Goal: Task Accomplishment & Management: Manage account settings

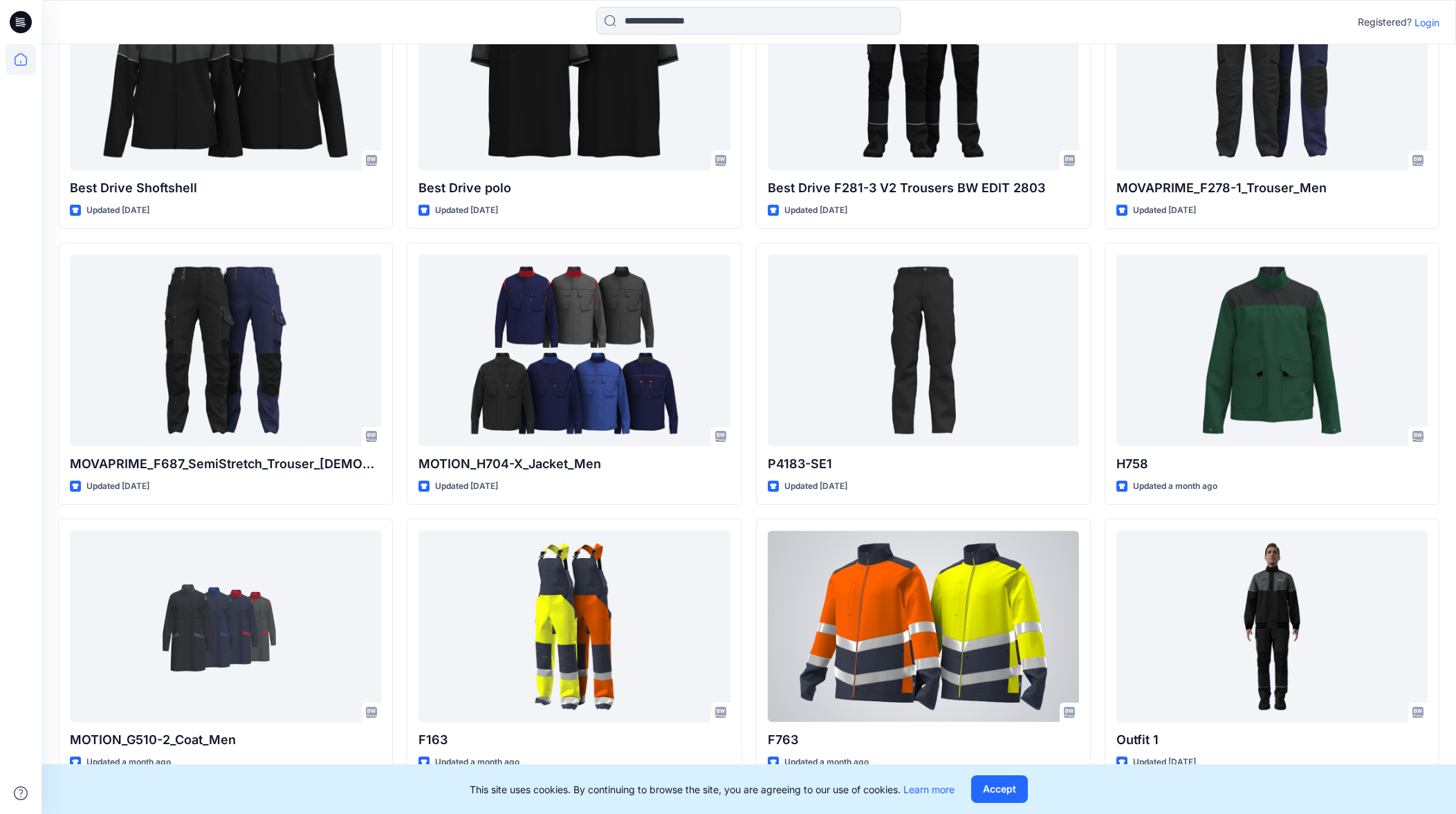
scroll to position [771, 0]
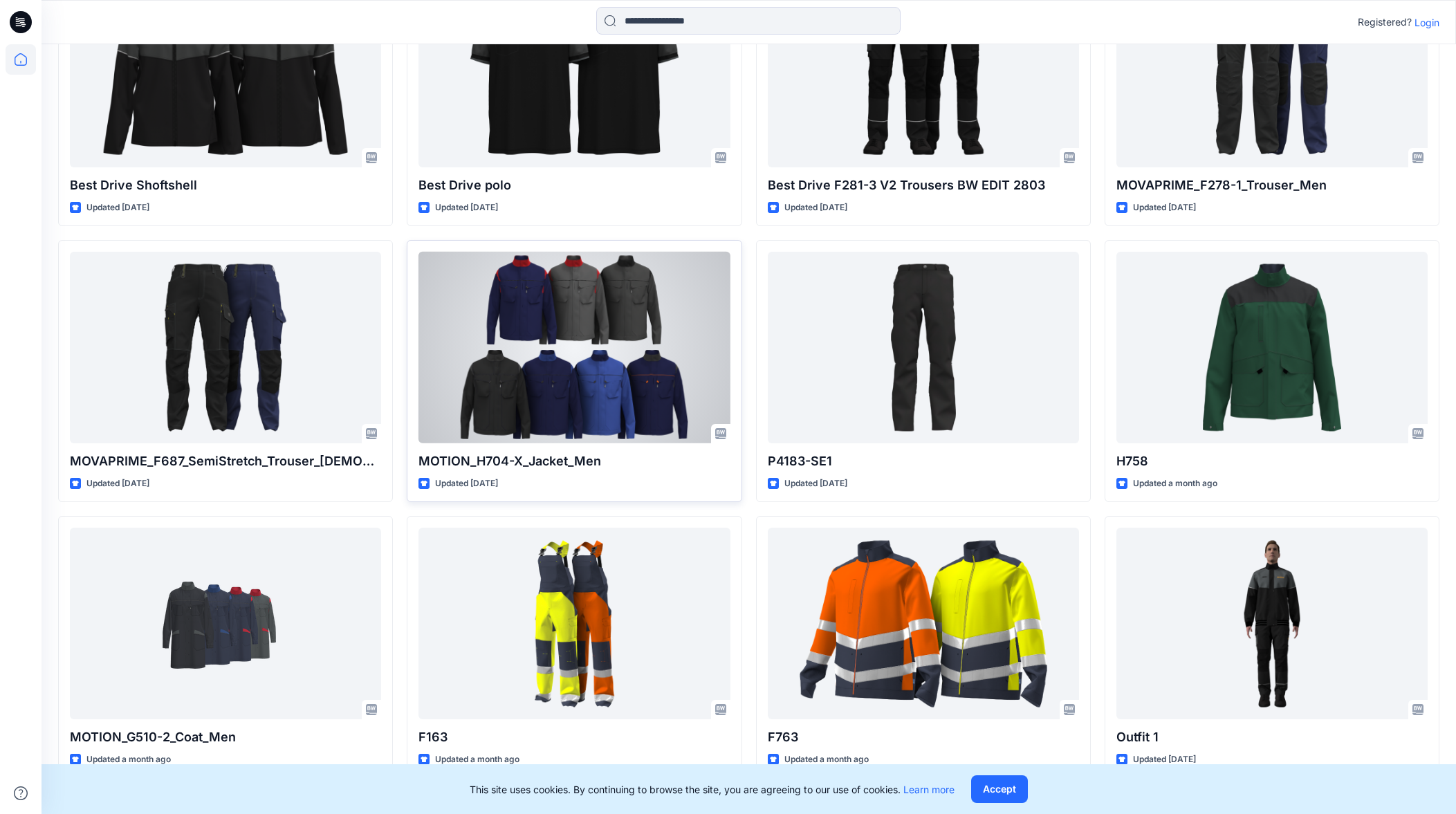
click at [655, 418] on div at bounding box center [574, 347] width 311 height 191
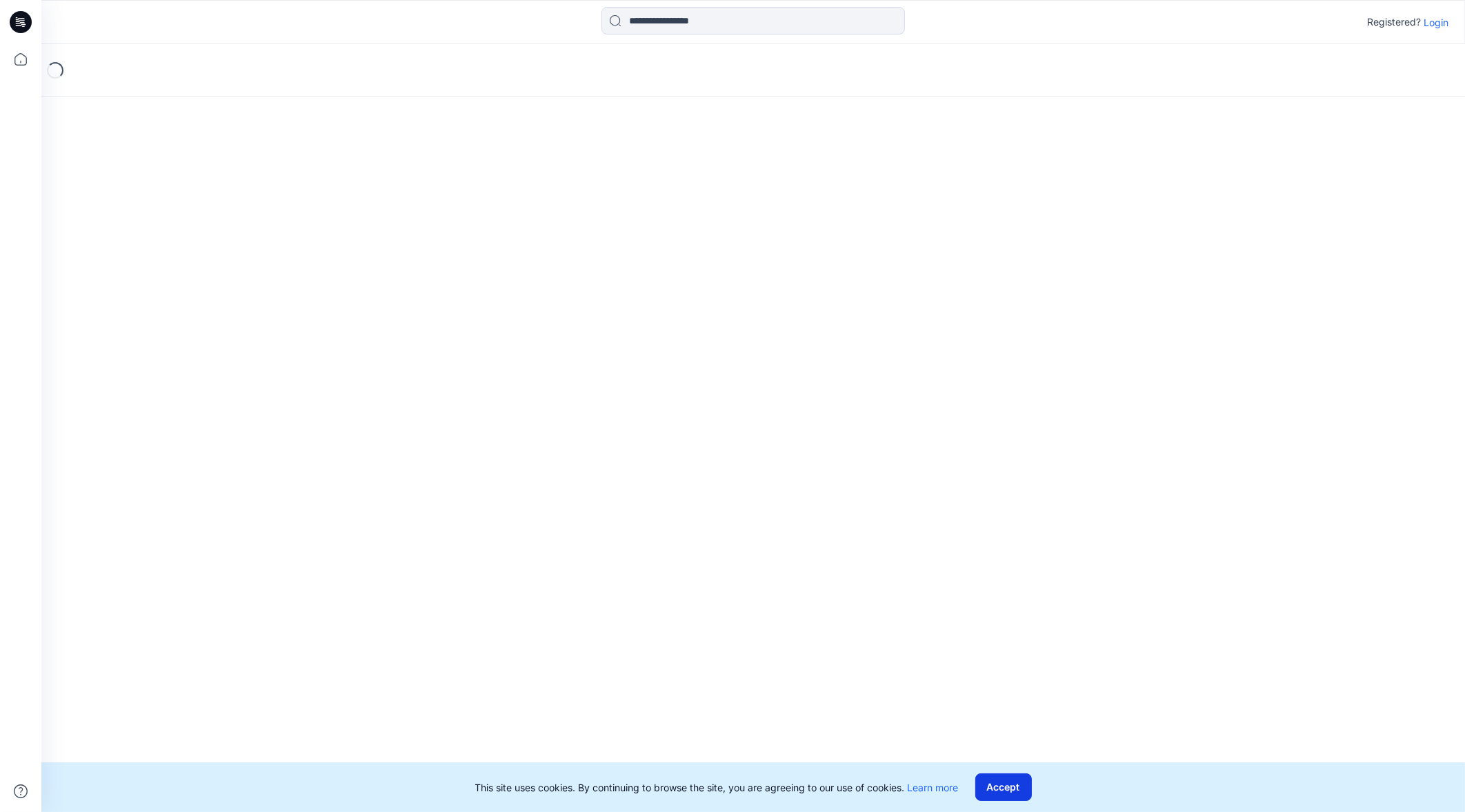
click at [1000, 783] on button "Accept" at bounding box center [1004, 787] width 57 height 27
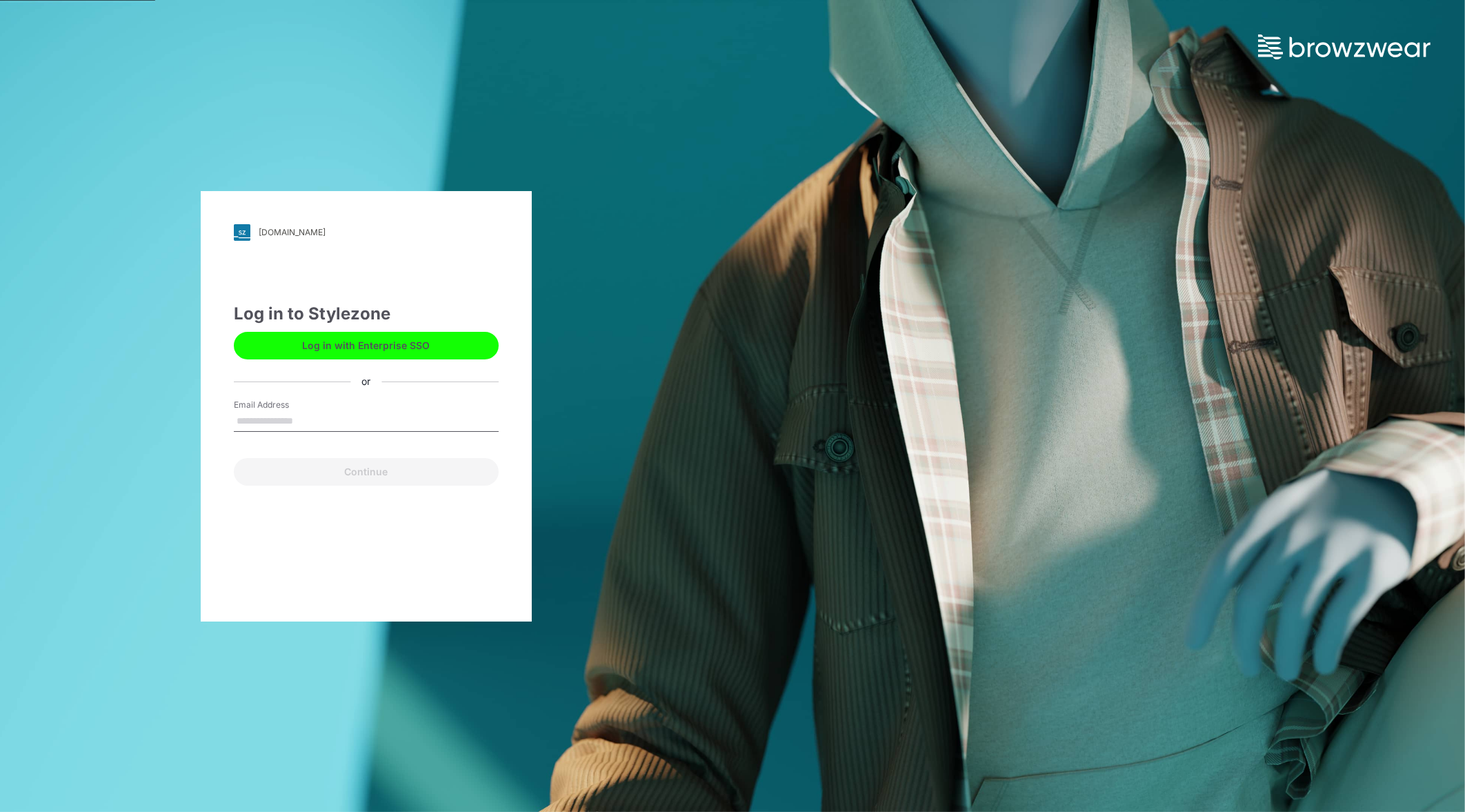
click at [424, 420] on input "Email Address" at bounding box center [366, 422] width 265 height 21
type input "**********"
click at [386, 472] on button "Continue" at bounding box center [366, 472] width 265 height 27
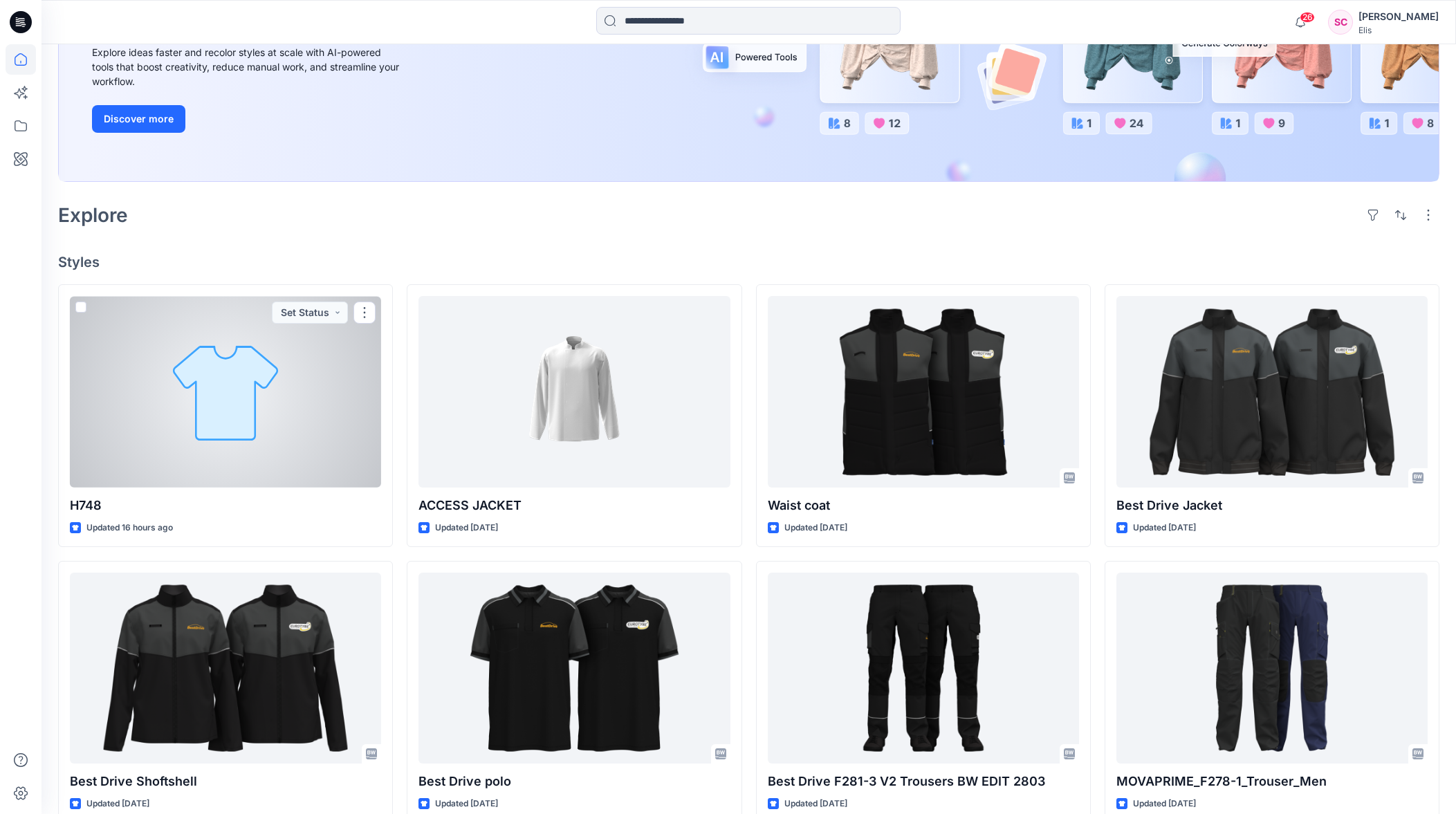
scroll to position [223, 0]
click at [267, 411] on div at bounding box center [225, 391] width 311 height 191
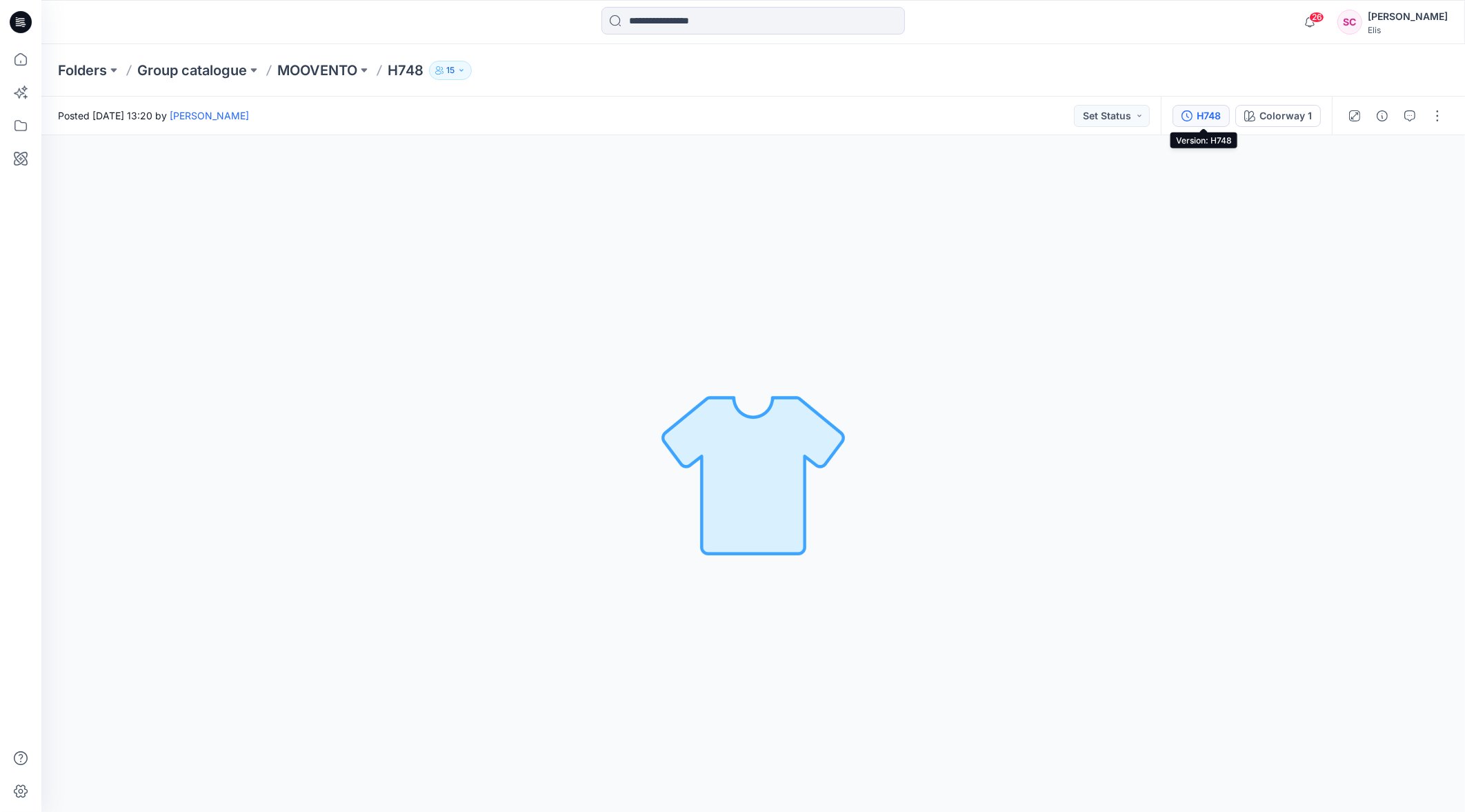
click at [1208, 116] on div "H748" at bounding box center [1209, 116] width 24 height 15
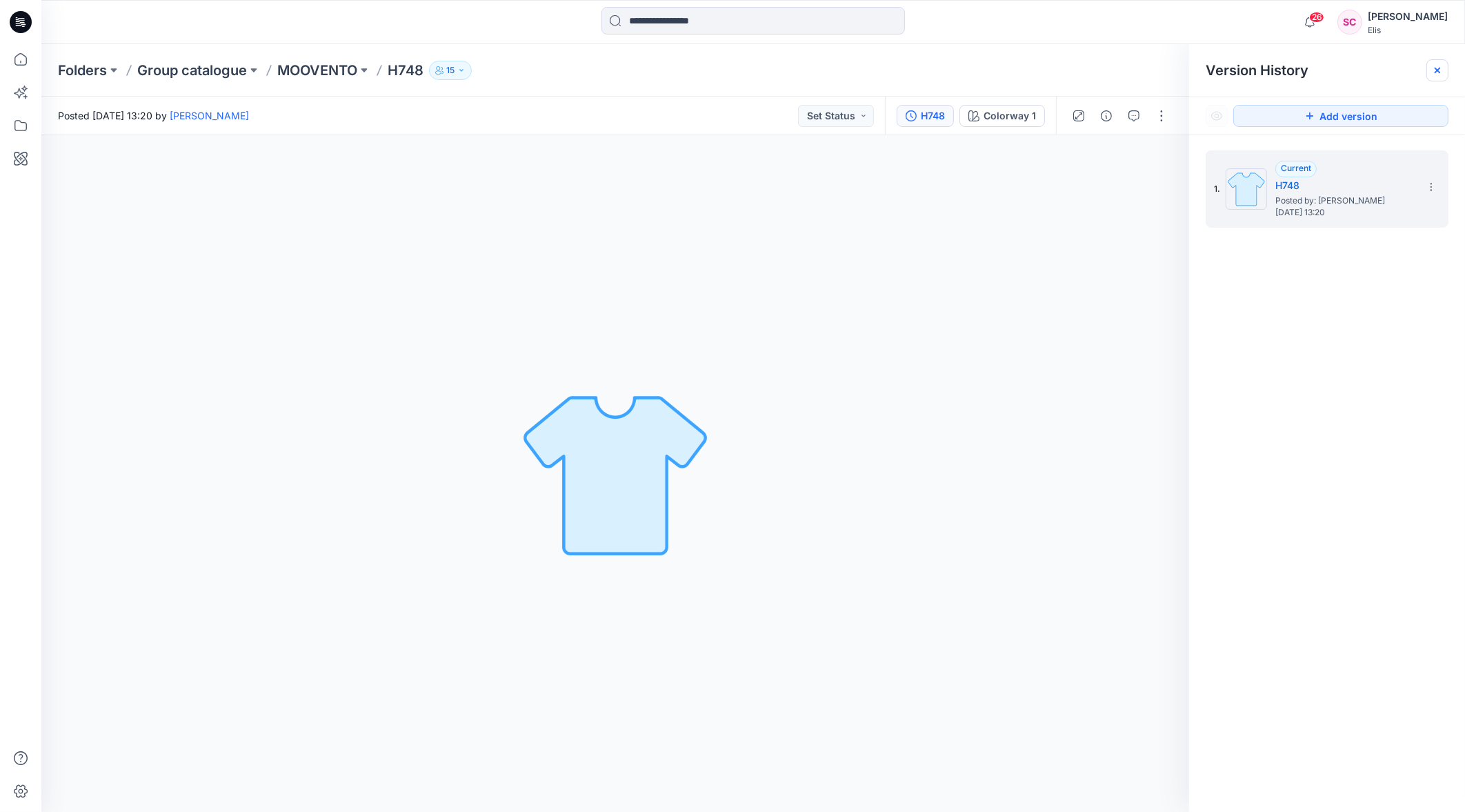
click at [1435, 69] on icon at bounding box center [1438, 70] width 11 height 11
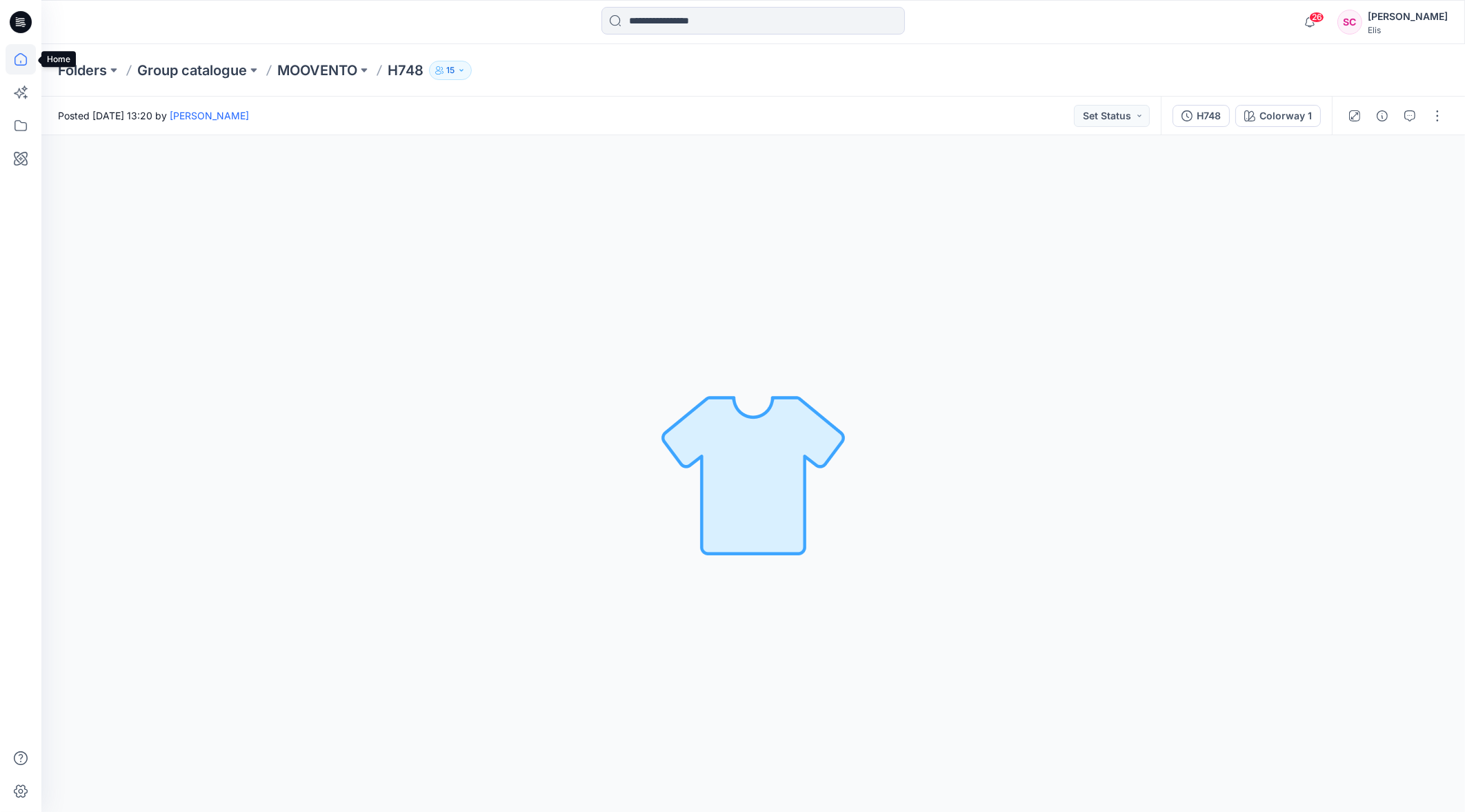
click at [21, 61] on icon at bounding box center [21, 60] width 31 height 31
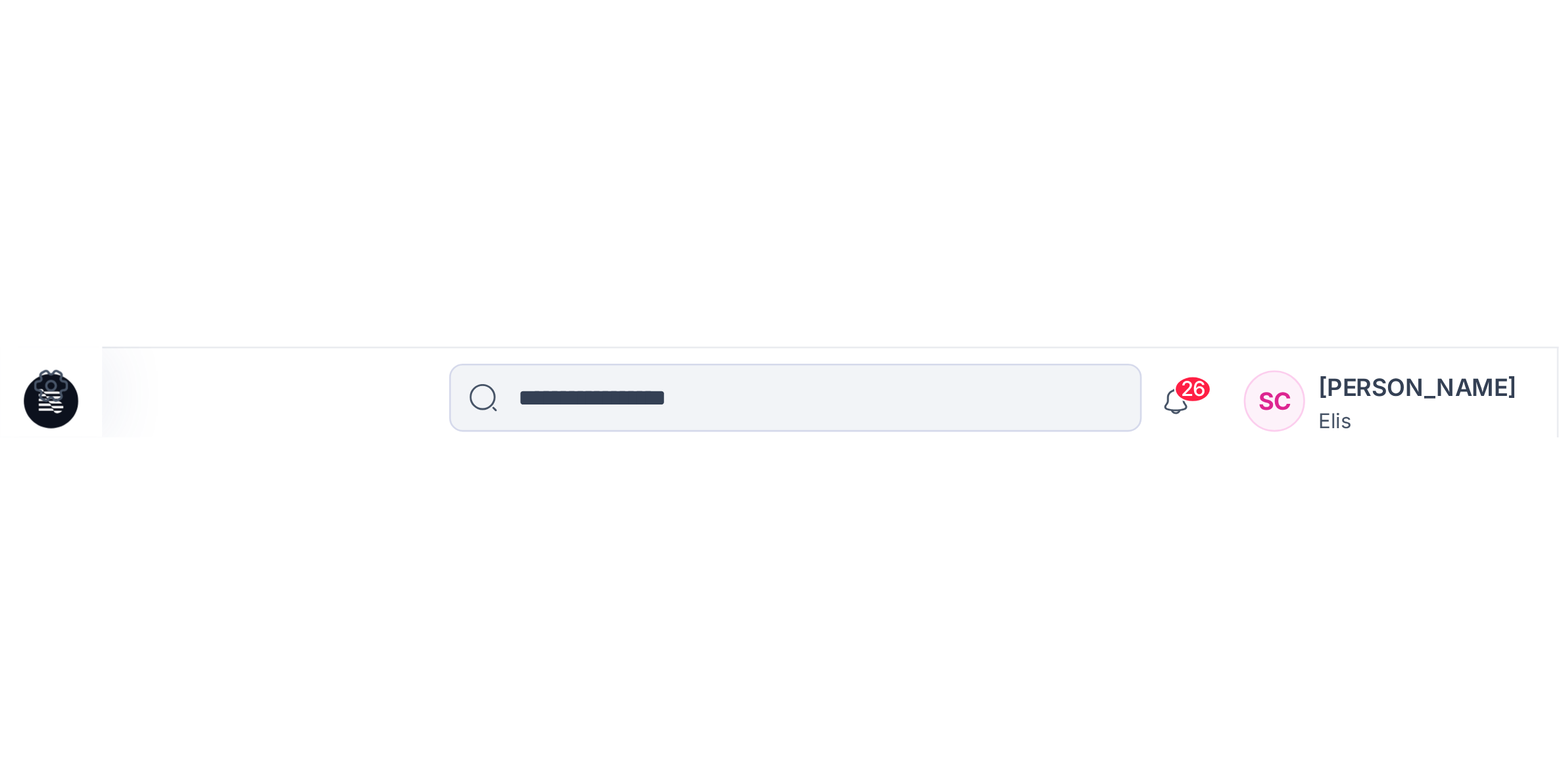
scroll to position [1167, 0]
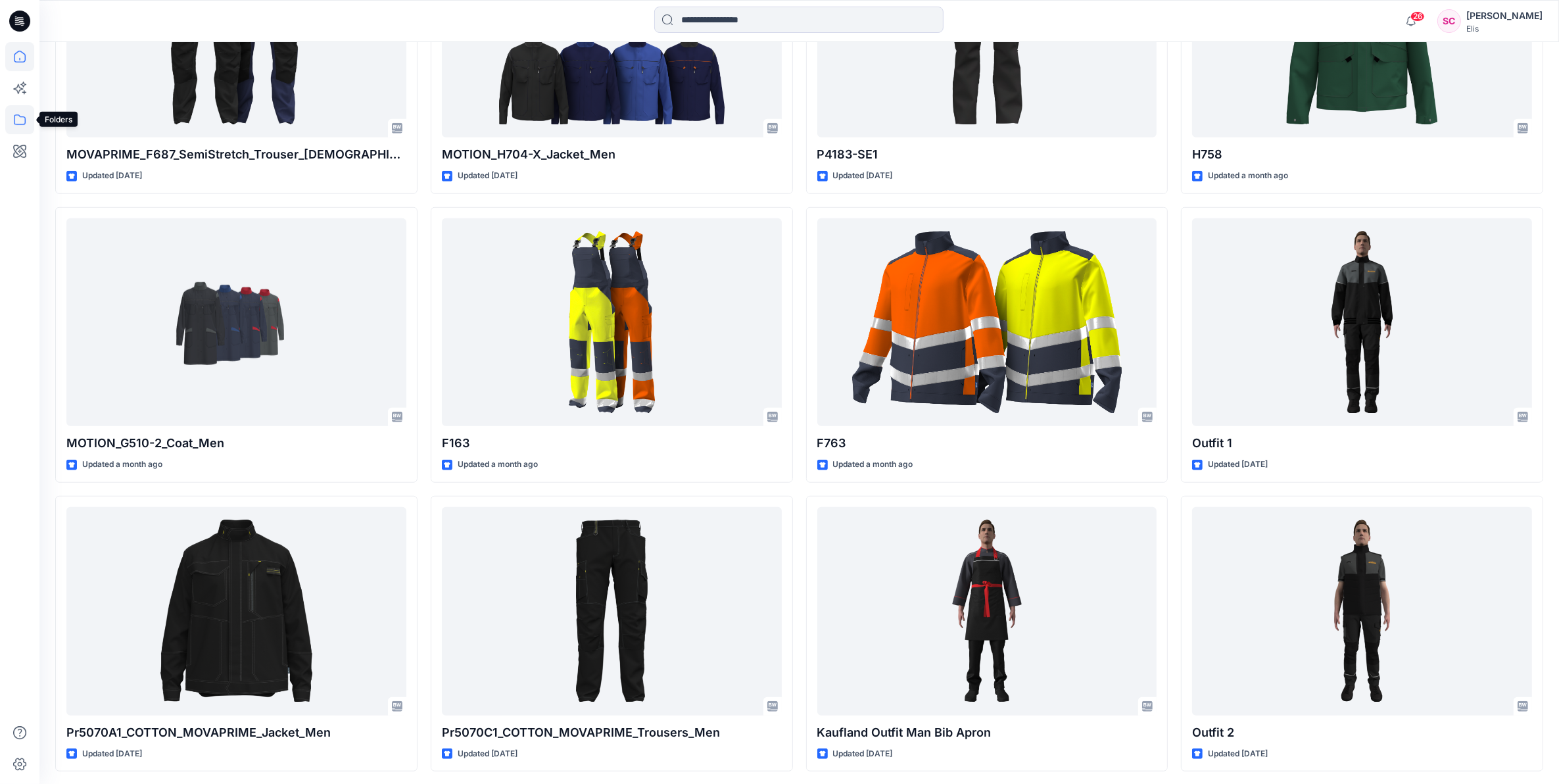
click at [15, 114] on icon at bounding box center [20, 120] width 29 height 29
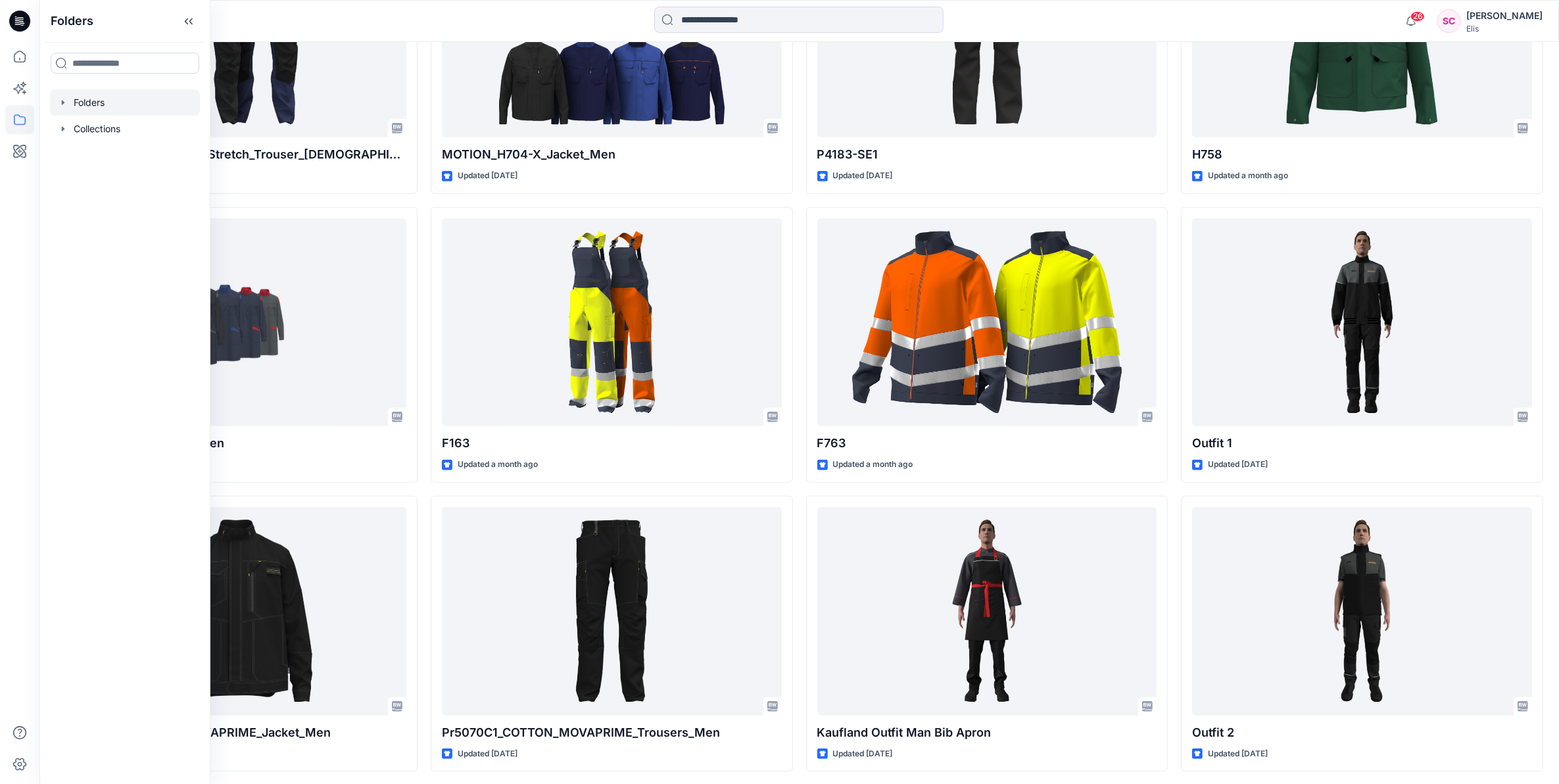
click at [92, 102] on div at bounding box center [125, 102] width 150 height 26
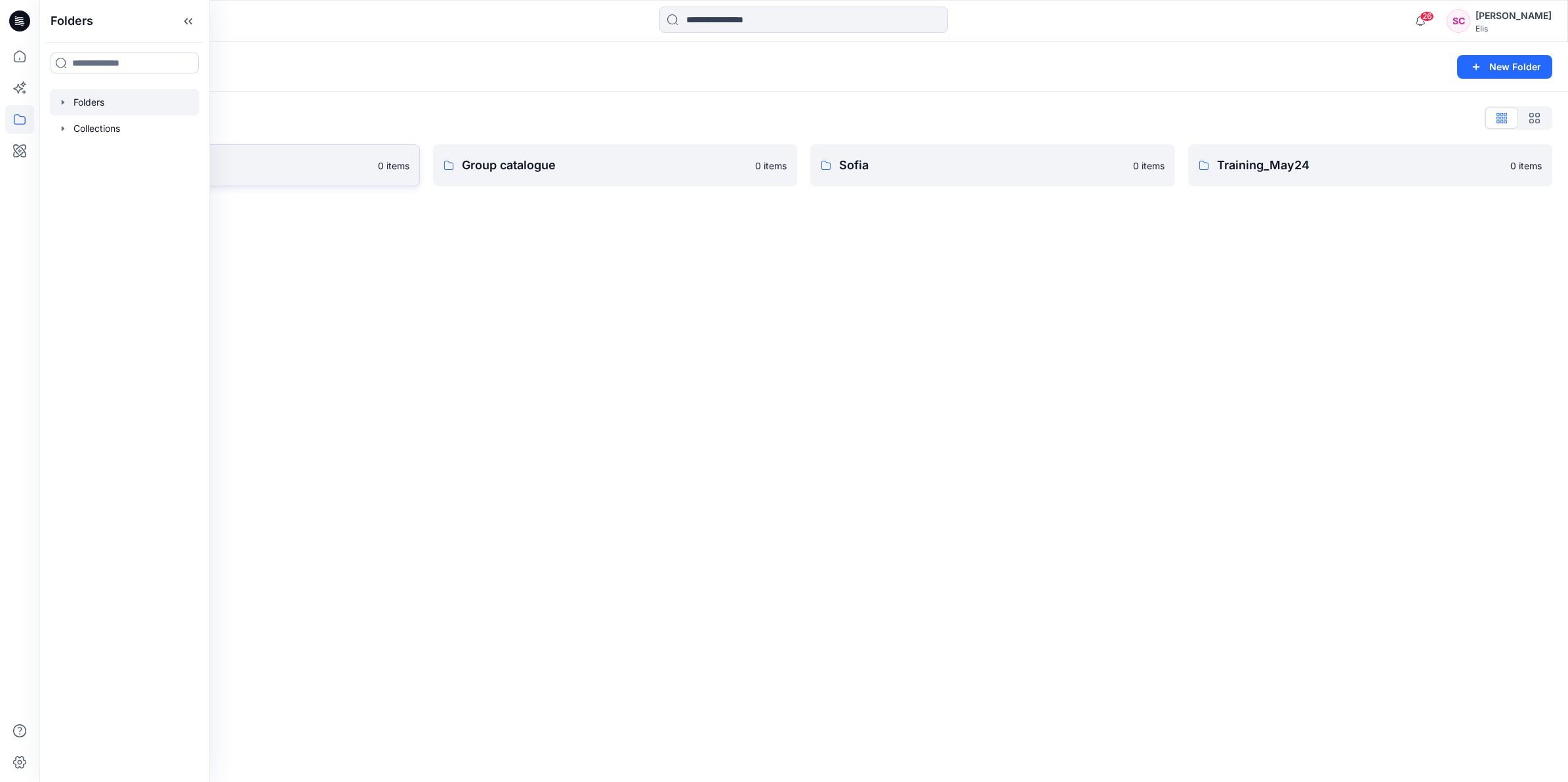
click at [277, 157] on p "Group bespoke" at bounding box center [227, 165] width 286 height 18
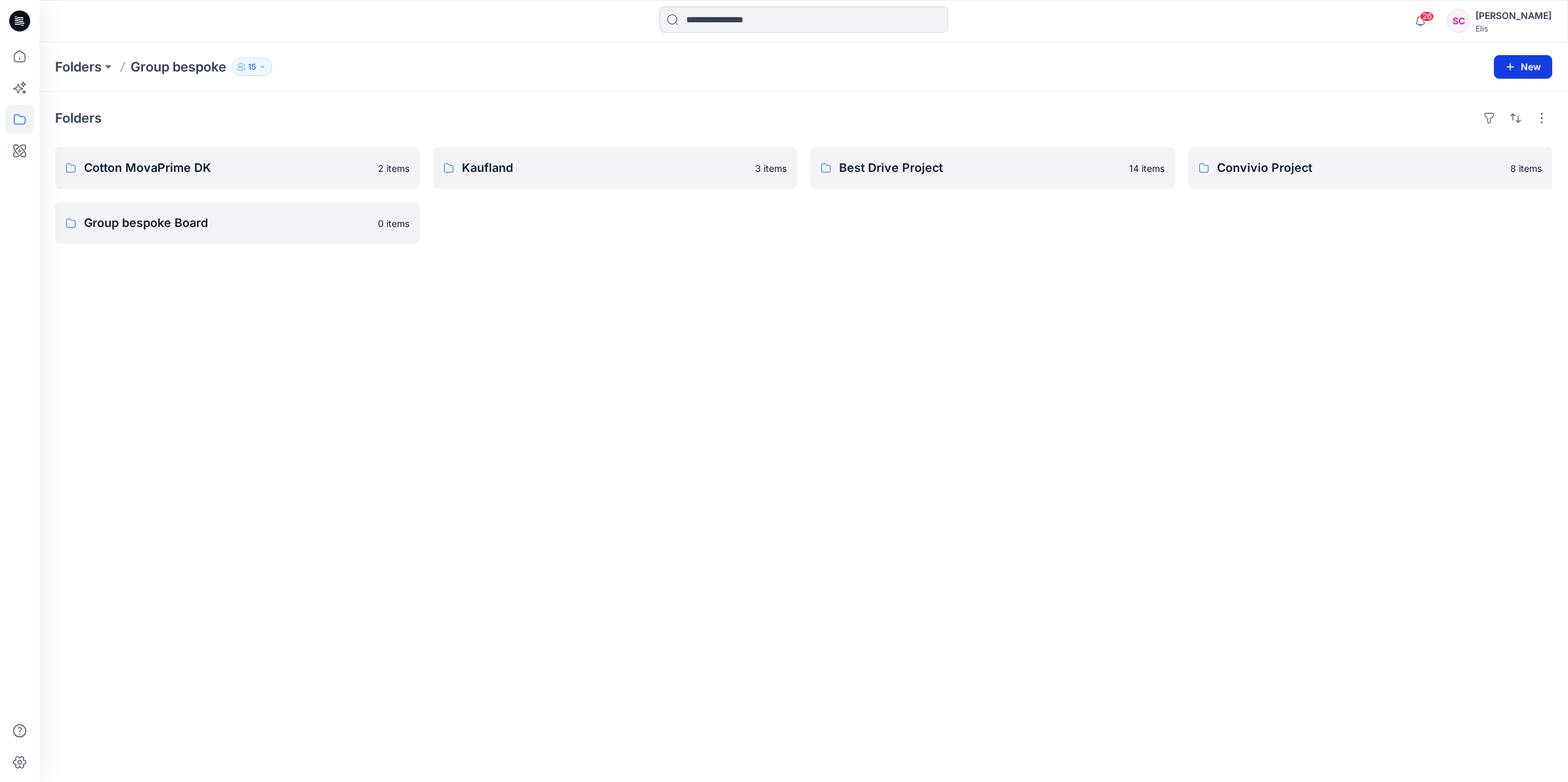
click at [1393, 70] on button "New" at bounding box center [1523, 67] width 58 height 24
click at [1393, 121] on p "New Folder" at bounding box center [1484, 125] width 48 height 14
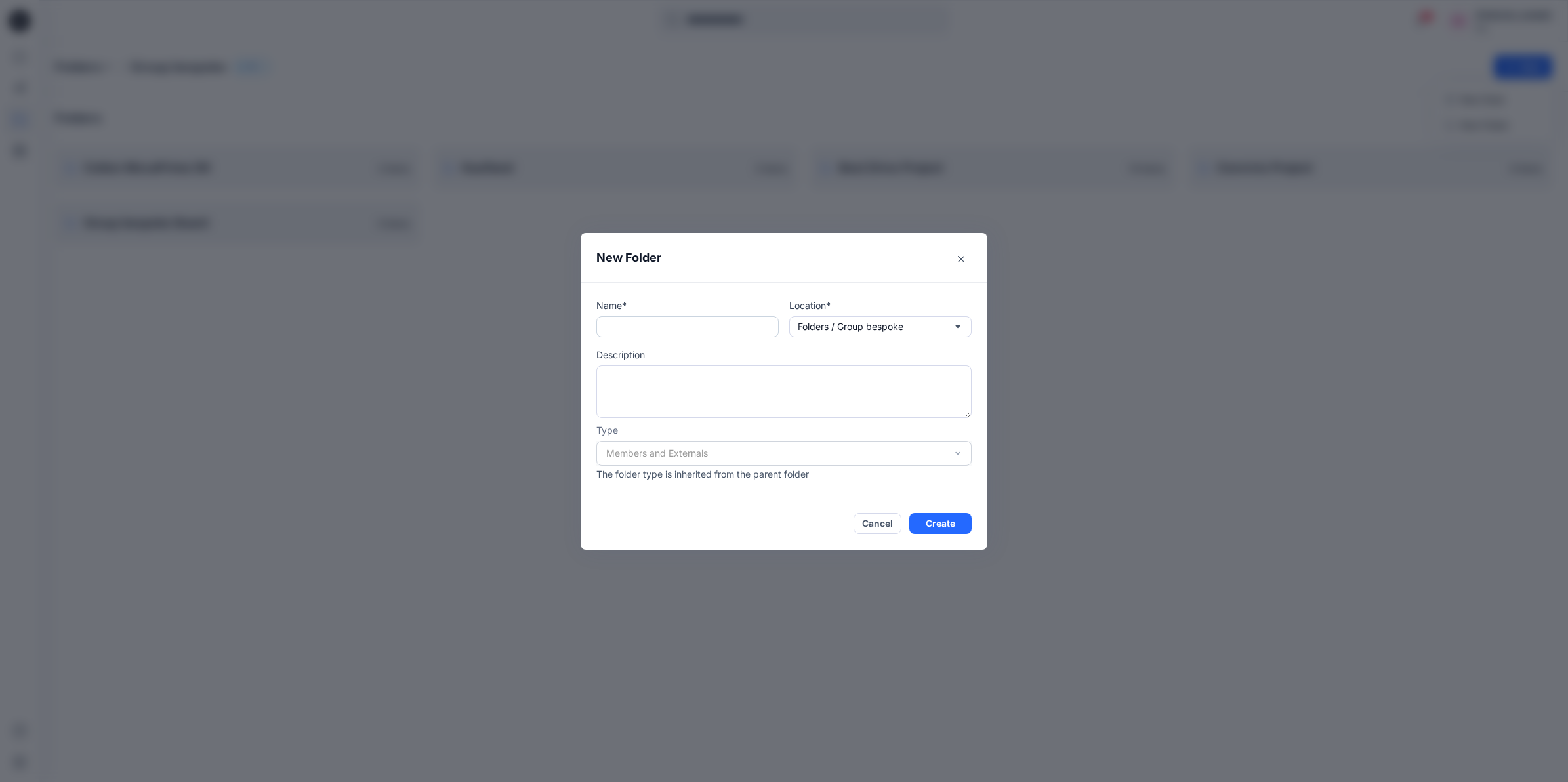
click at [634, 330] on input "text" at bounding box center [687, 326] width 182 height 21
type input "*******"
click at [957, 449] on div "Members and Externals" at bounding box center [784, 453] width 375 height 25
click at [956, 449] on div "Members and Externals" at bounding box center [784, 453] width 375 height 25
click at [944, 522] on button "Create" at bounding box center [940, 523] width 62 height 21
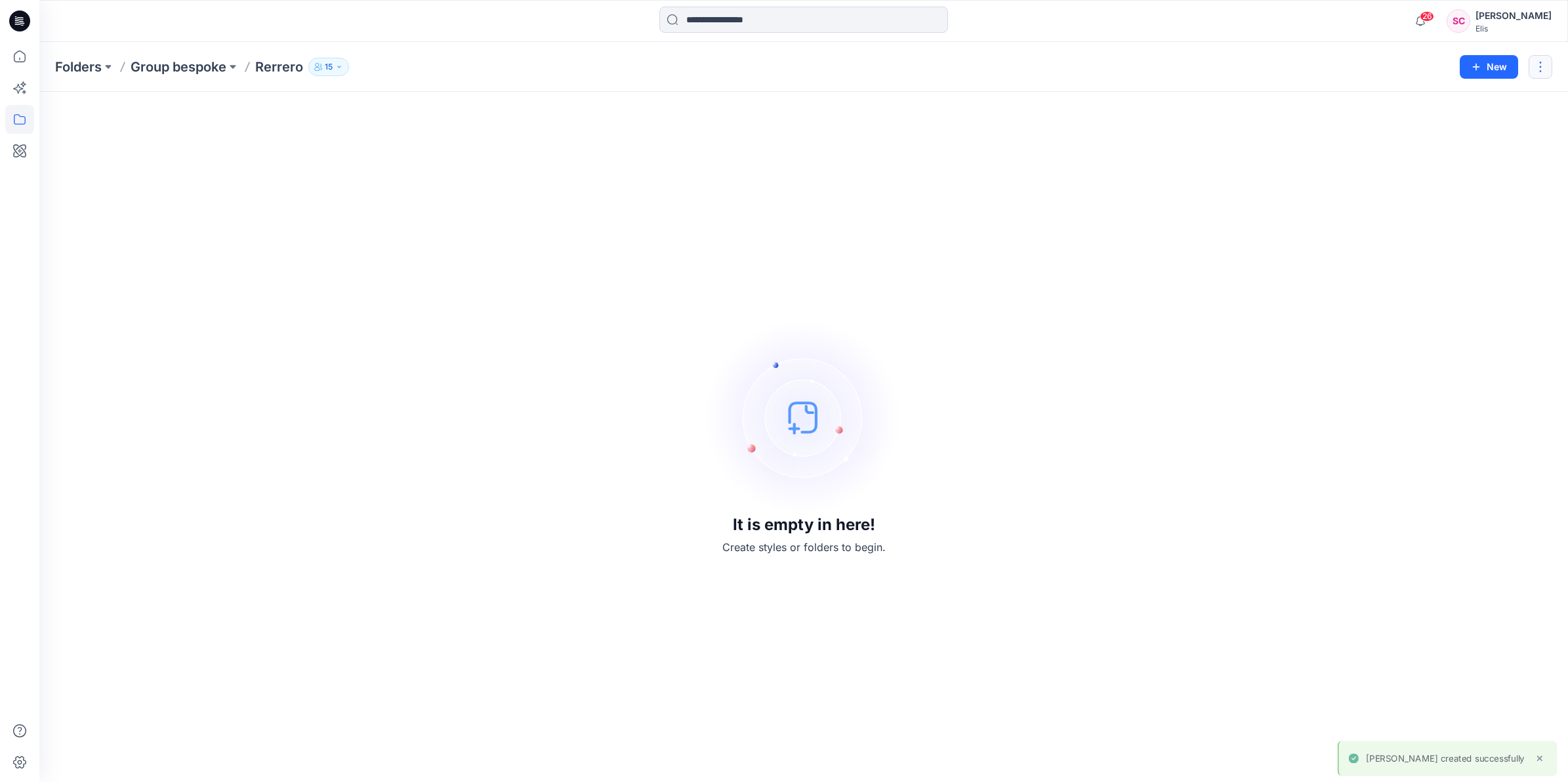
click at [1393, 68] on button "button" at bounding box center [1540, 67] width 24 height 24
click at [1393, 100] on p "Edit" at bounding box center [1440, 99] width 16 height 14
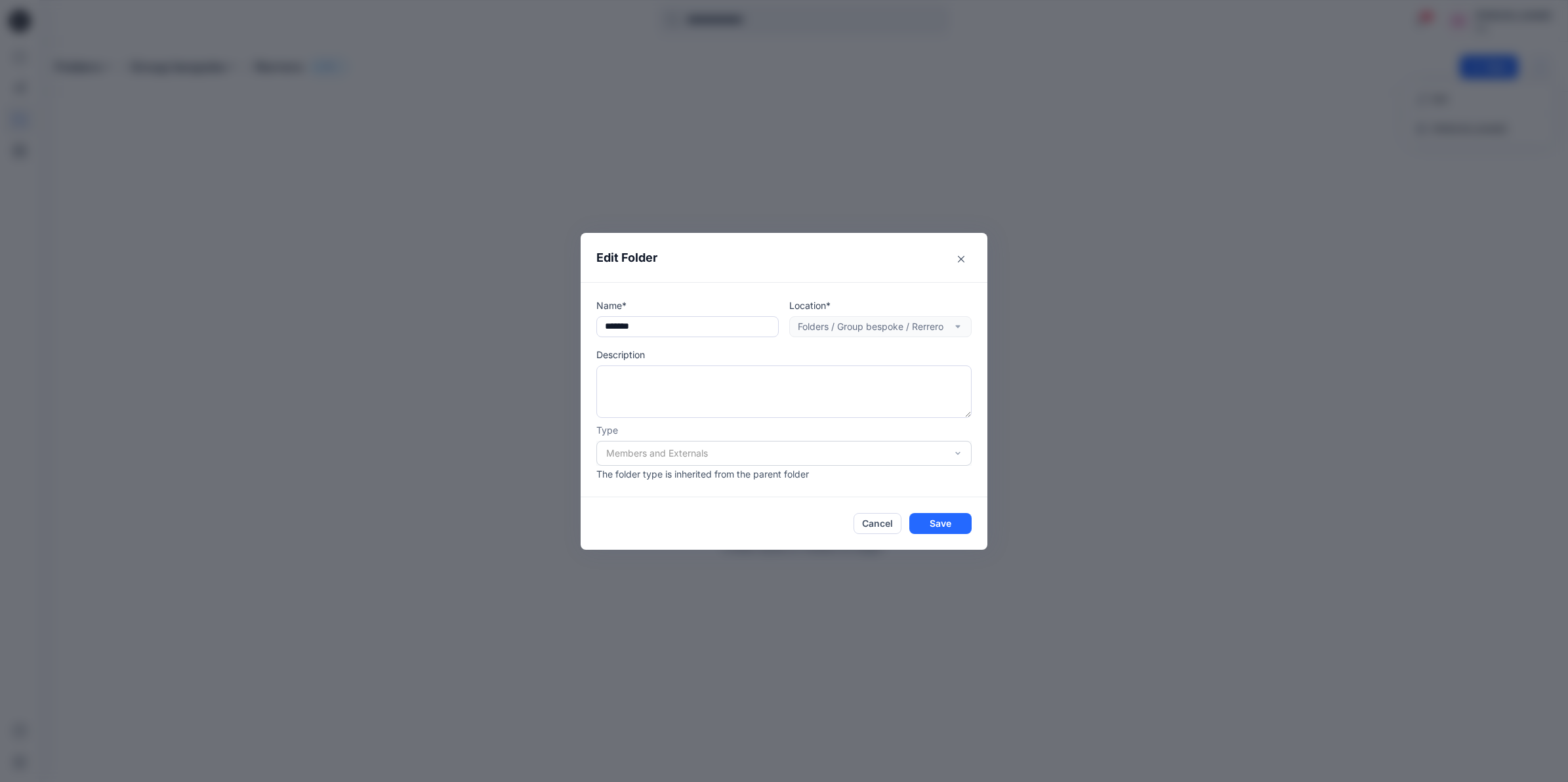
drag, startPoint x: 608, startPoint y: 325, endPoint x: 571, endPoint y: 326, distance: 37.0
click at [571, 326] on div "Edit Folder Name* ******* Location* Folders / Group bespoke / Rerrero Descripti…" at bounding box center [784, 391] width 1568 height 782
type input "*******"
click at [936, 529] on button "Save" at bounding box center [940, 523] width 62 height 21
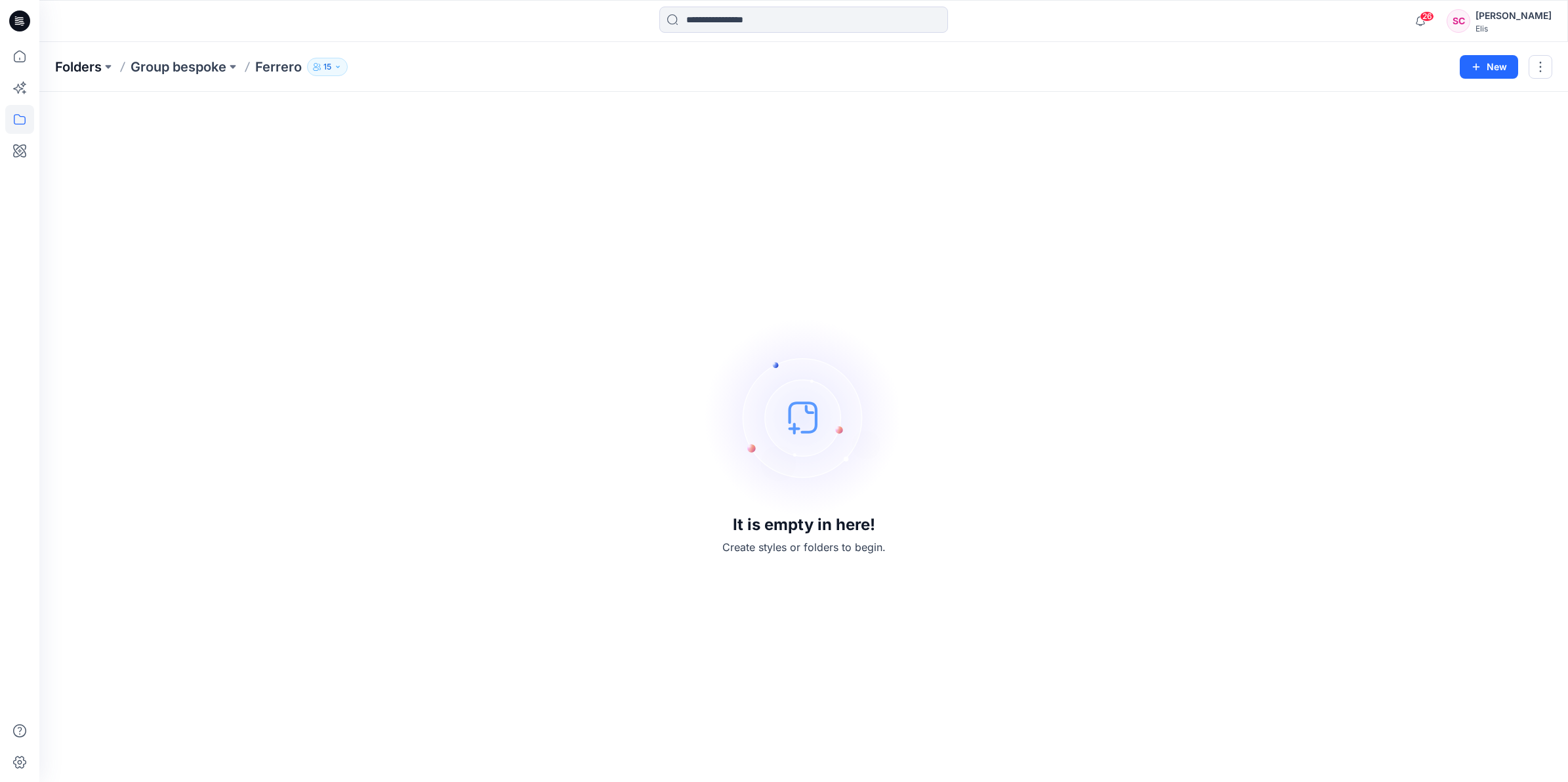
click at [72, 66] on p "Folders" at bounding box center [78, 67] width 47 height 18
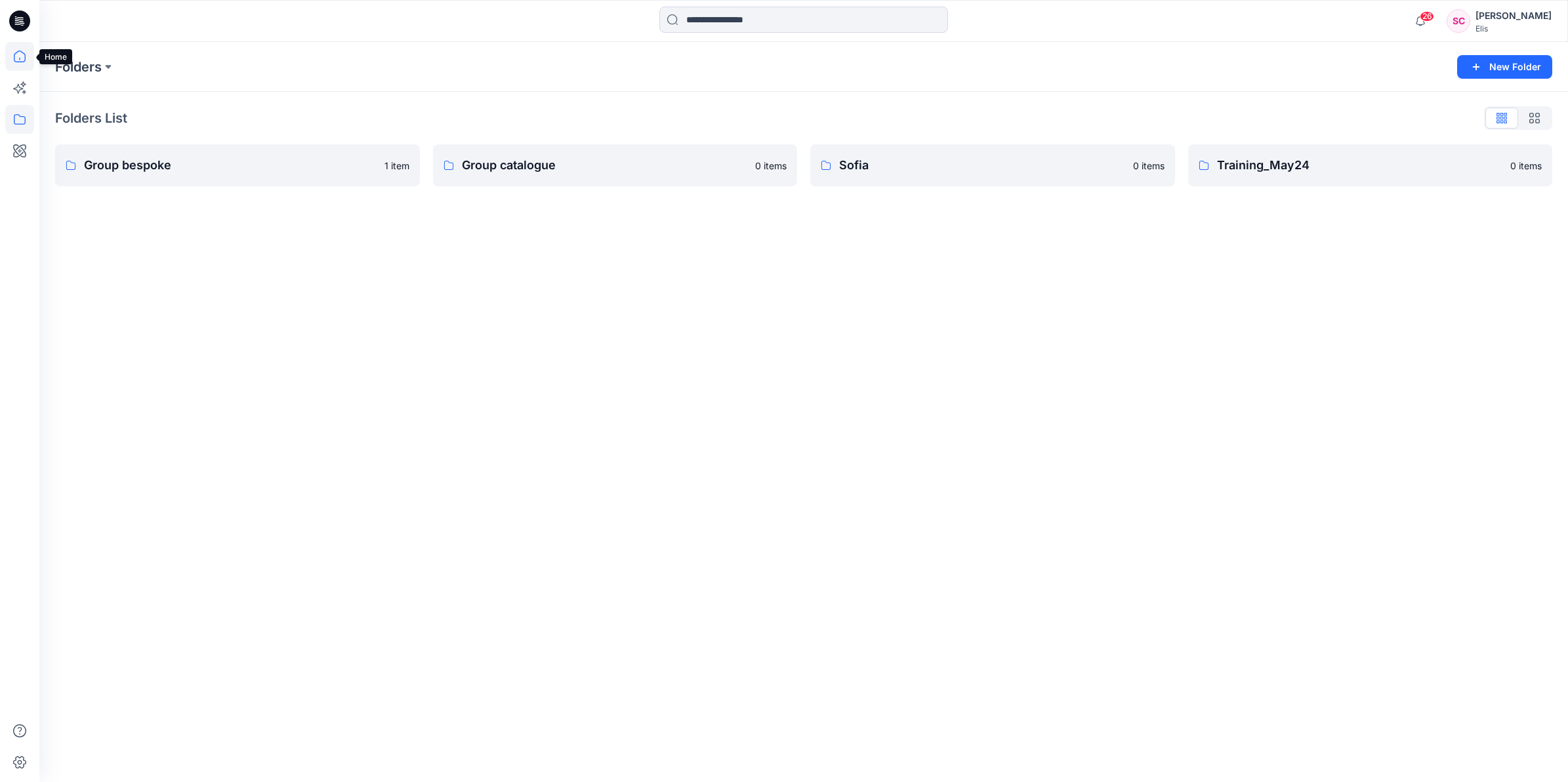
click at [18, 58] on icon at bounding box center [20, 57] width 29 height 29
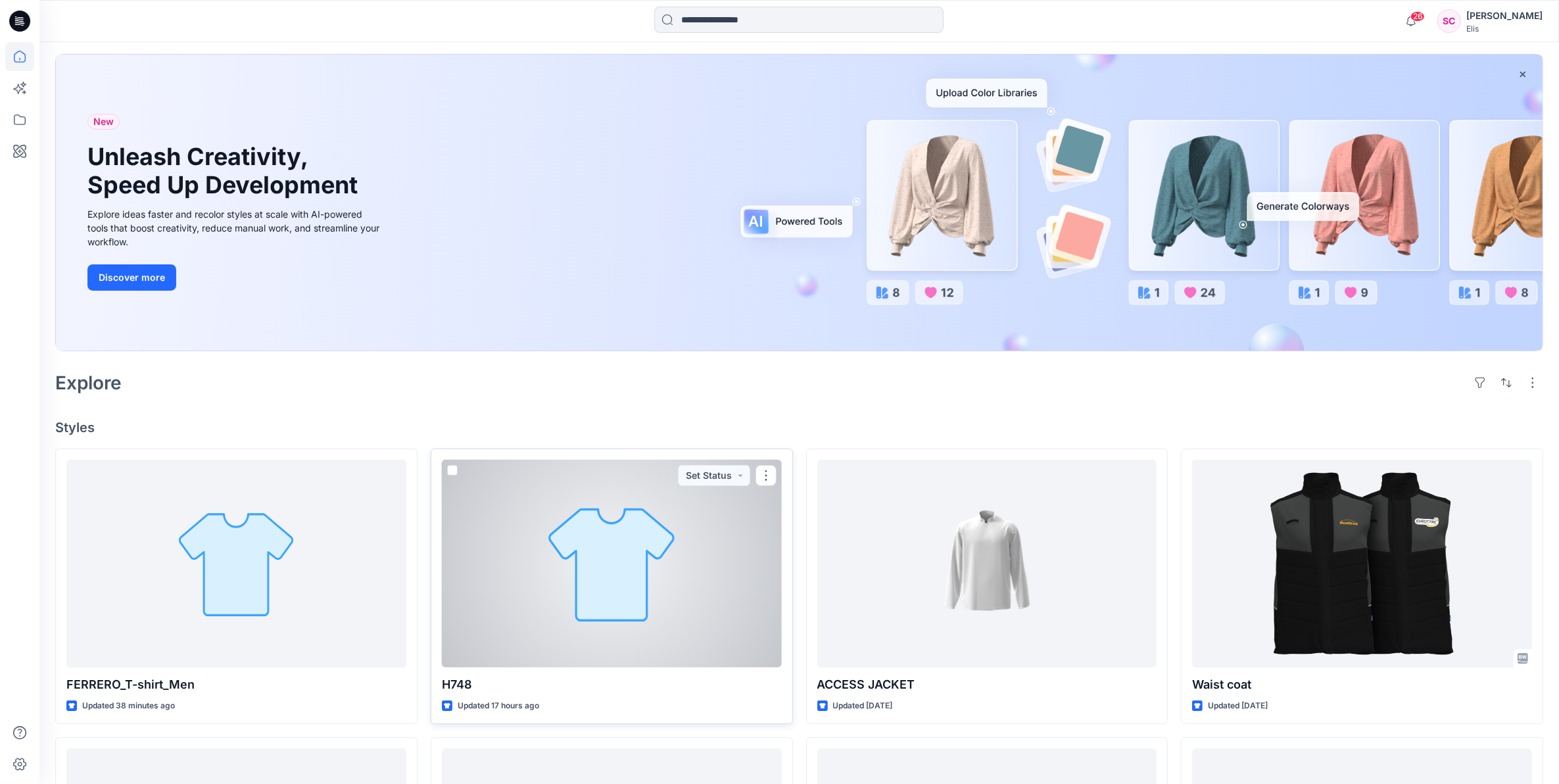
scroll to position [109, 0]
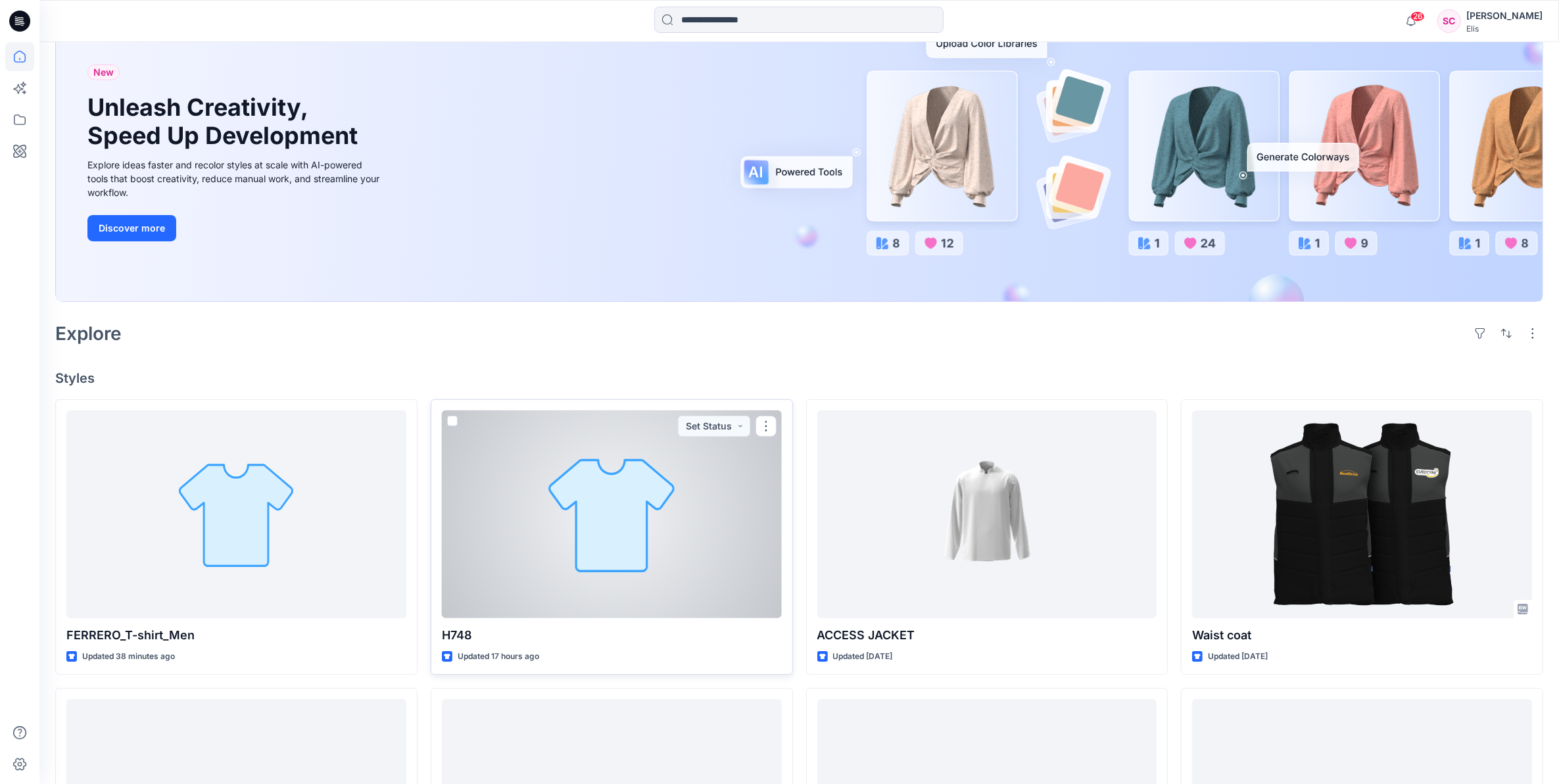
click at [609, 534] on div at bounding box center [612, 514] width 340 height 209
